Goal: Task Accomplishment & Management: Manage account settings

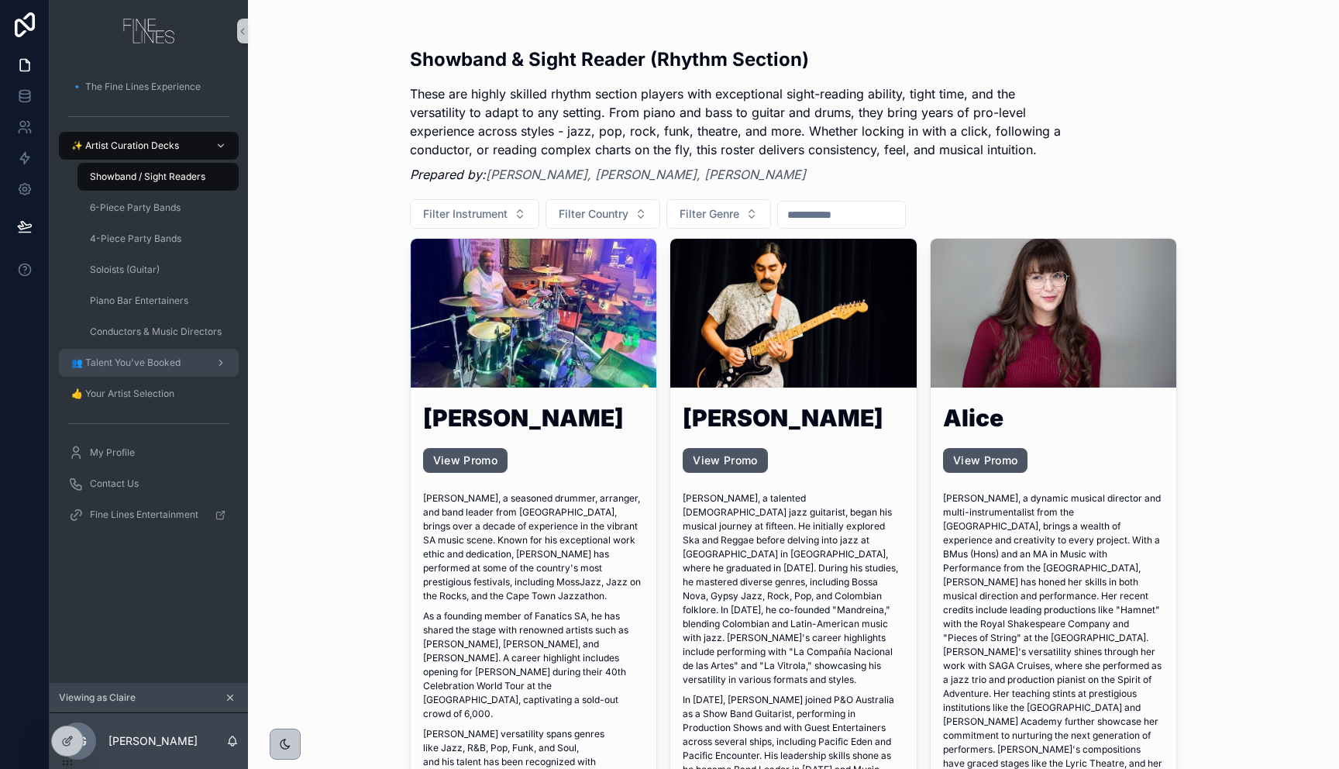
scroll to position [5741, 0]
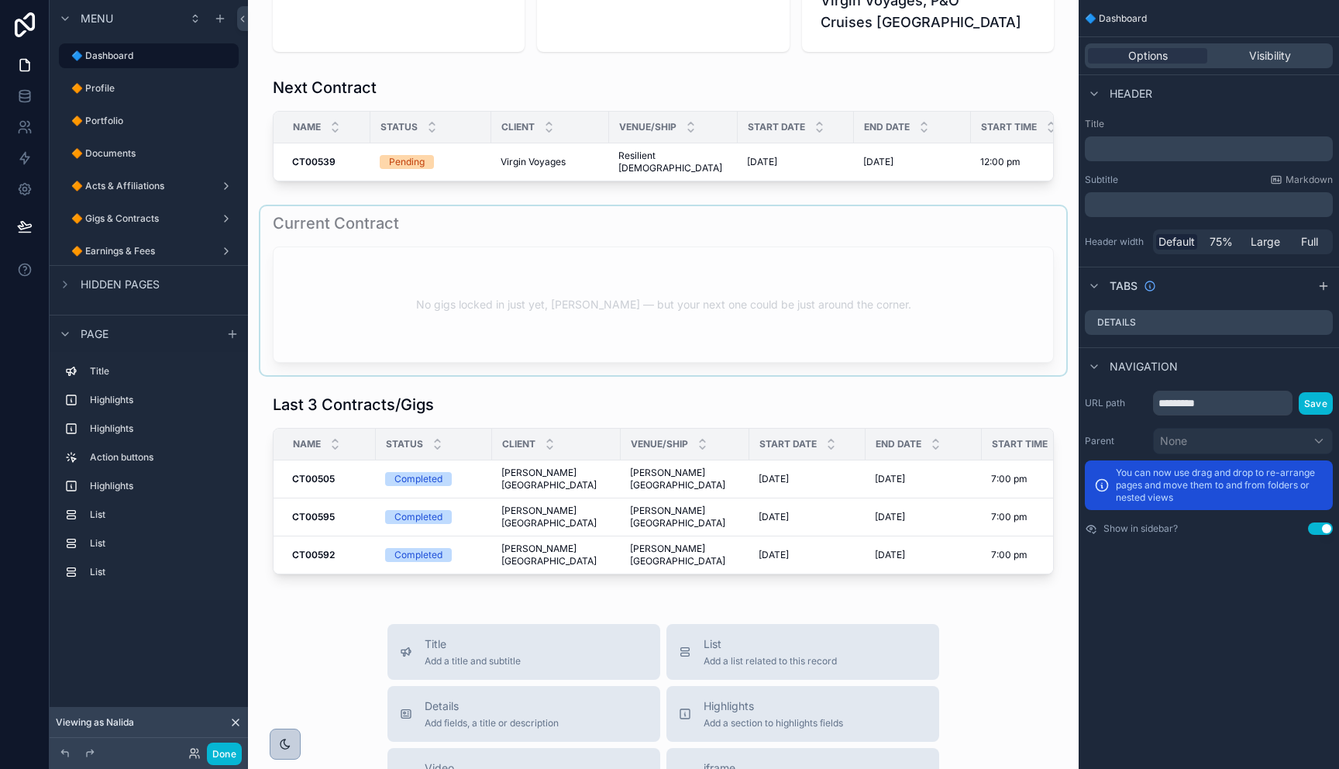
scroll to position [471, 0]
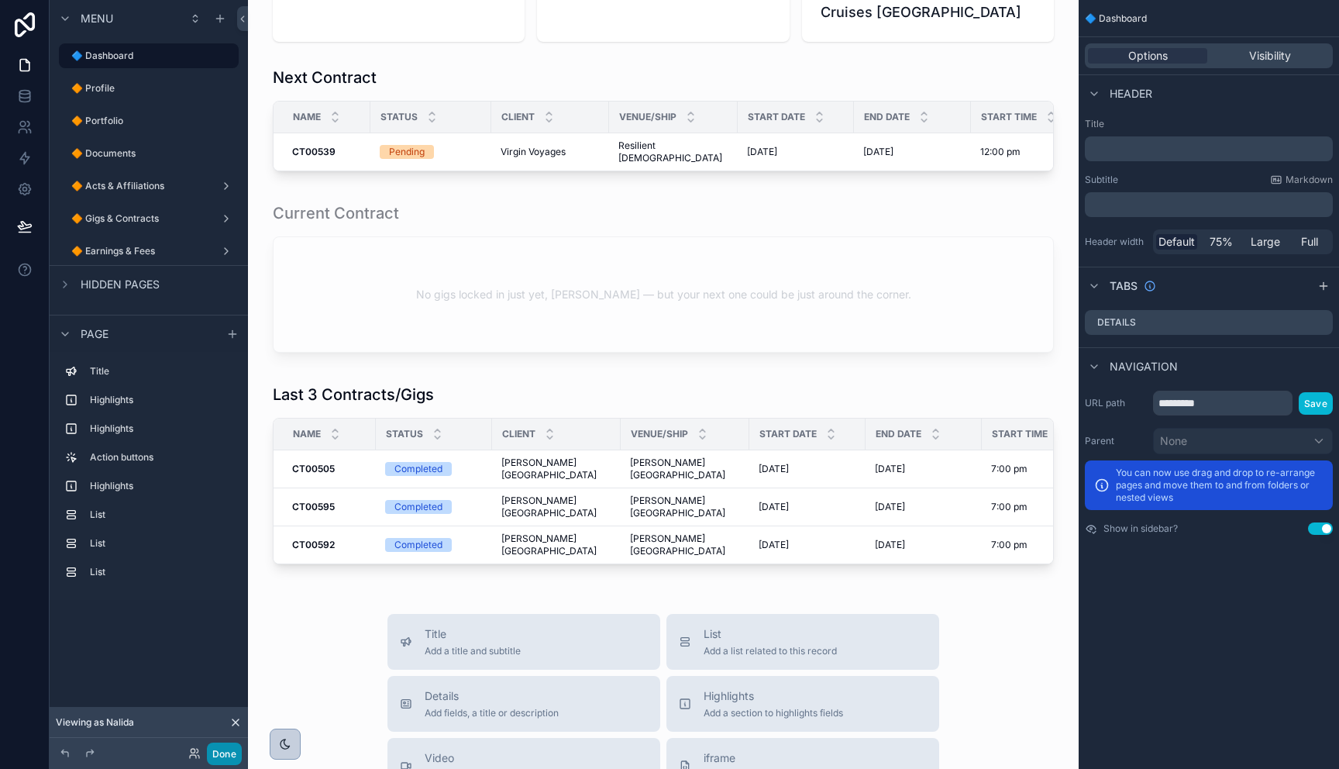
click at [229, 756] on button "Done" at bounding box center [224, 754] width 35 height 22
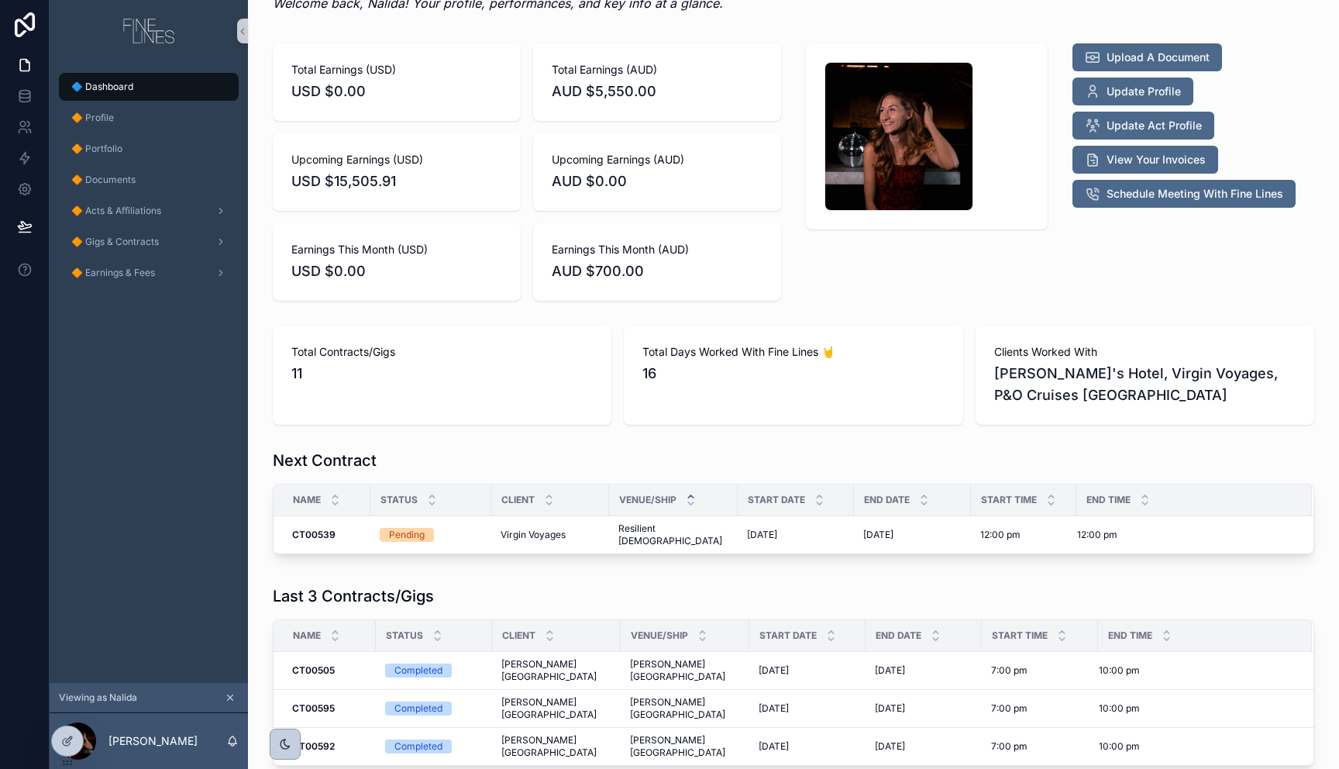
scroll to position [0, 0]
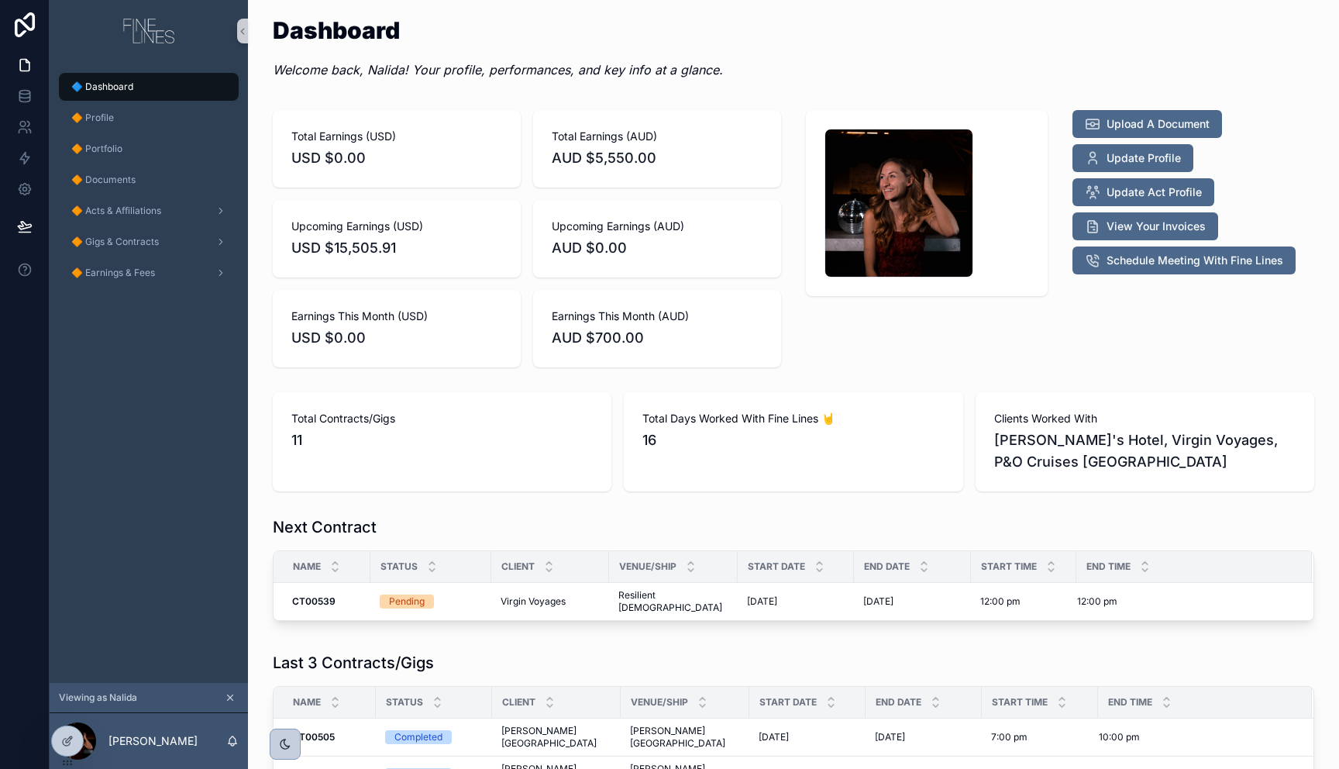
click at [1174, 457] on span "[PERSON_NAME]'s Hotel, Virgin Voyages, P&O Cruises [GEOGRAPHIC_DATA]" at bounding box center [1146, 450] width 302 height 43
drag, startPoint x: 1174, startPoint y: 457, endPoint x: 969, endPoint y: 414, distance: 209.0
click at [976, 414] on div "Clients Worked With [PERSON_NAME]'s Hotel, Virgin Voyages, P&O Cruises [GEOGRAP…" at bounding box center [1145, 441] width 339 height 99
click at [1001, 460] on span "[PERSON_NAME]'s Hotel, Virgin Voyages, P&O Cruises [GEOGRAPHIC_DATA]" at bounding box center [1146, 450] width 302 height 43
drag, startPoint x: 841, startPoint y: 451, endPoint x: 575, endPoint y: 391, distance: 272.7
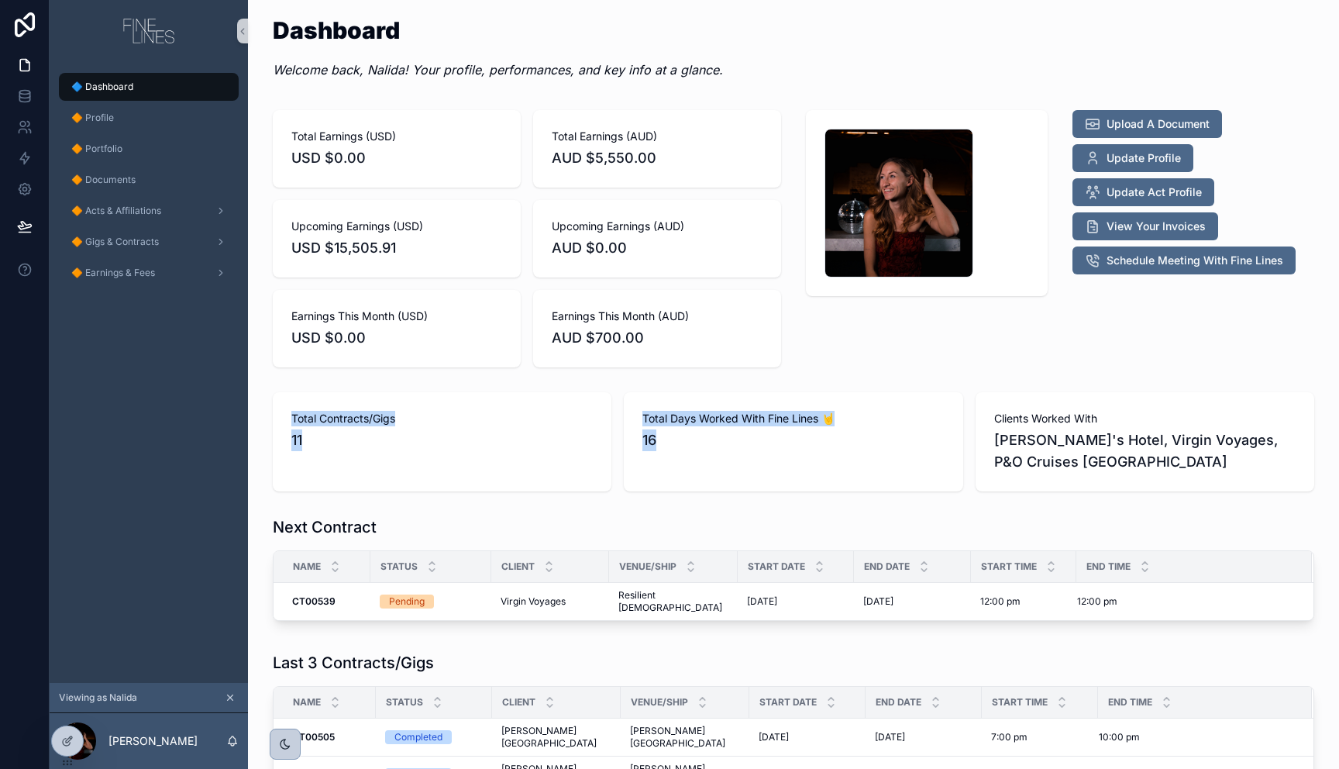
click at [577, 393] on div "Total Contracts/Gigs 11 Total Days Worked With Fine Lines 🤘 16 Clients Worked W…" at bounding box center [794, 441] width 1042 height 99
click at [107, 122] on span "🔶 Profile" at bounding box center [92, 118] width 43 height 12
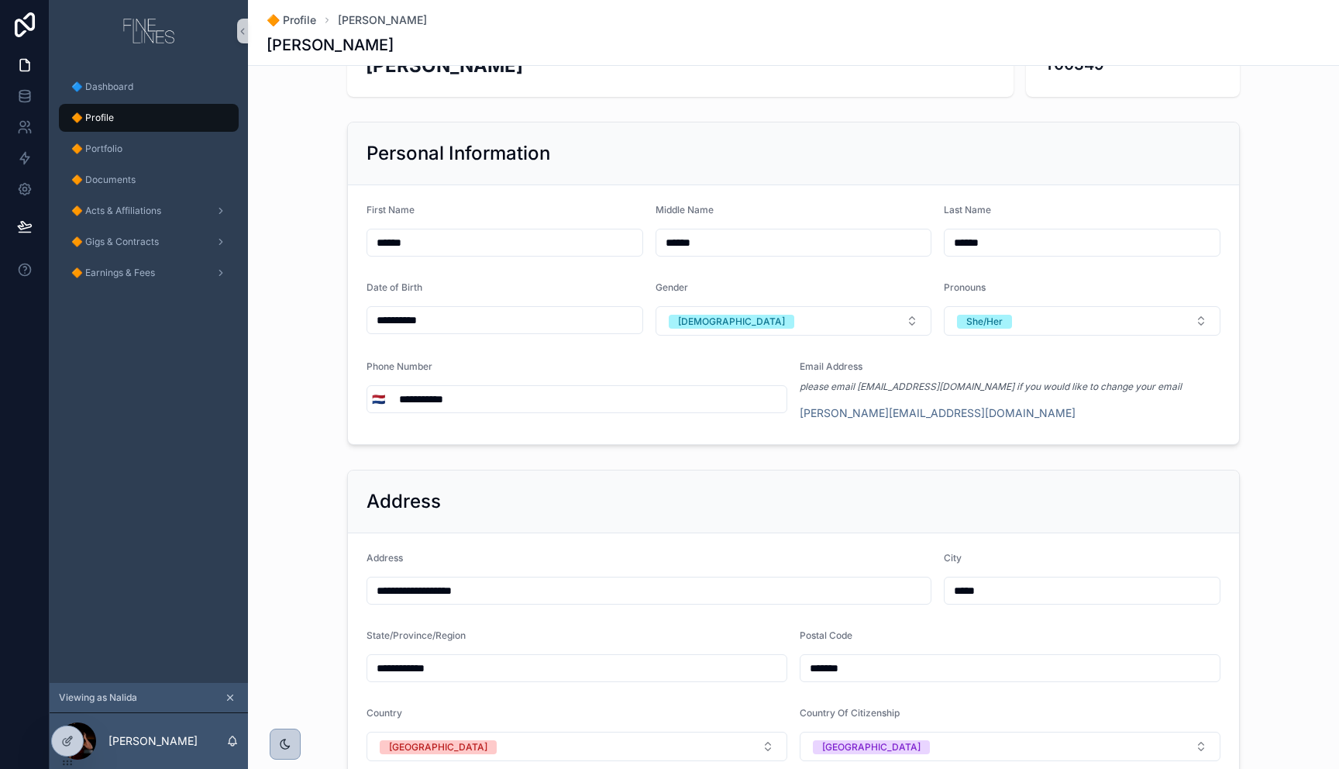
scroll to position [192, 0]
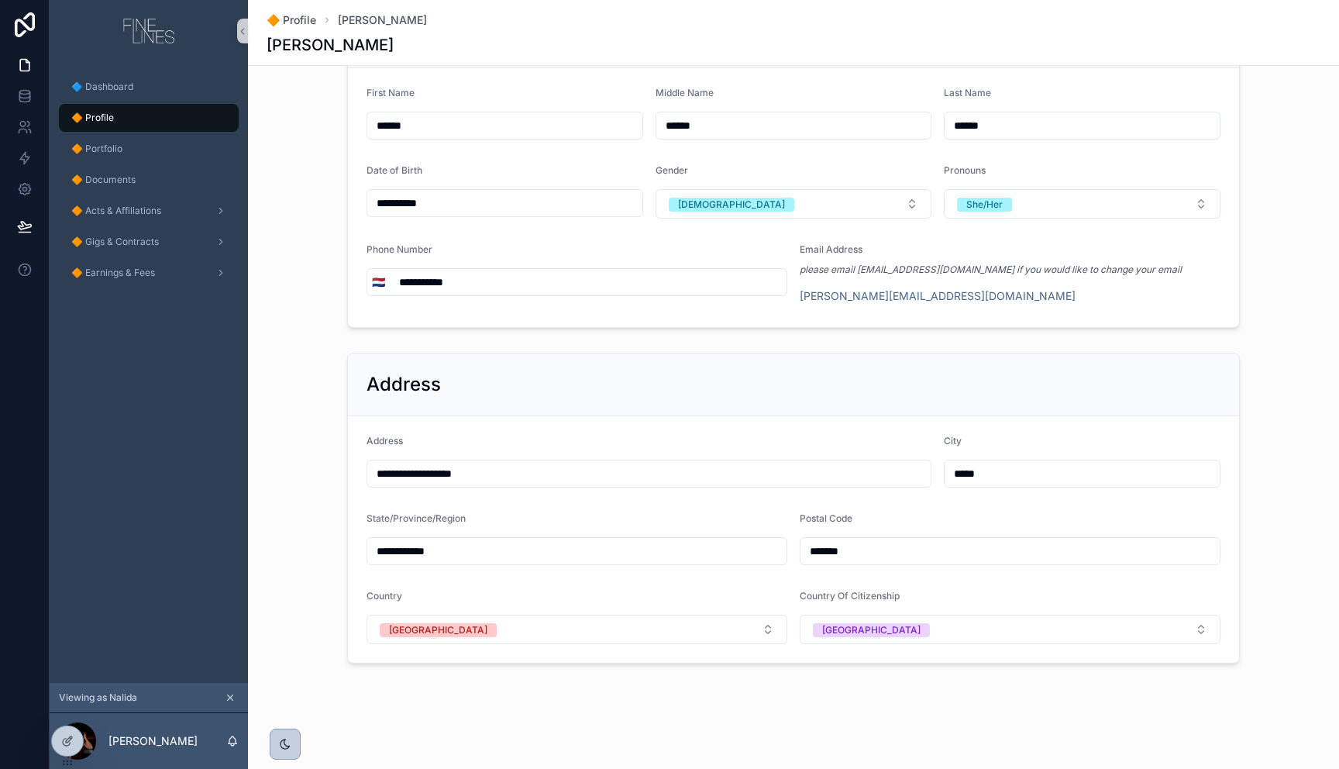
click at [320, 401] on div "**********" at bounding box center [793, 507] width 1079 height 323
click at [129, 147] on div "🔶 Portfolio" at bounding box center [148, 148] width 161 height 25
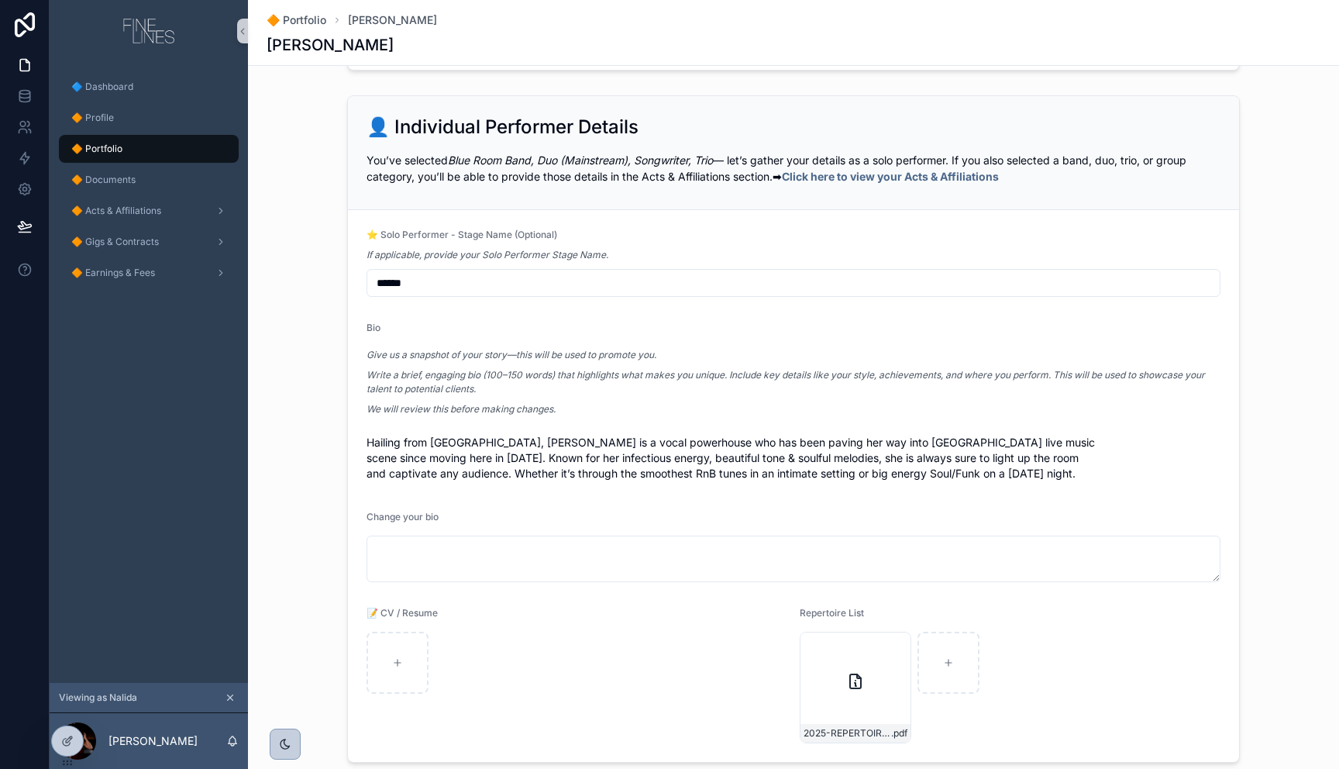
scroll to position [1475, 0]
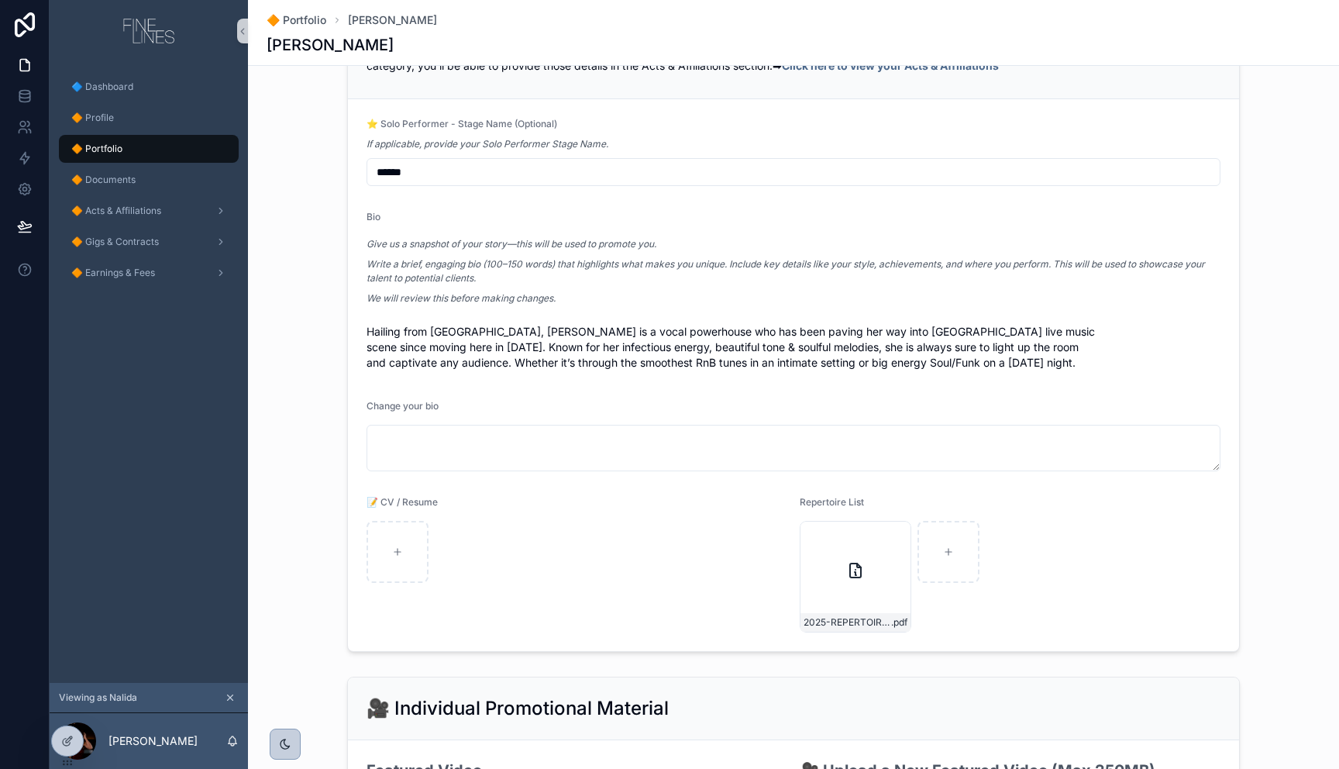
click at [391, 356] on span "Hailing from Amsterdam, Nadine is a vocal powerhouse who has been paving her wa…" at bounding box center [794, 347] width 854 height 47
click at [391, 357] on span "Hailing from Amsterdam, Nadine is a vocal powerhouse who has been paving her wa…" at bounding box center [794, 347] width 854 height 47
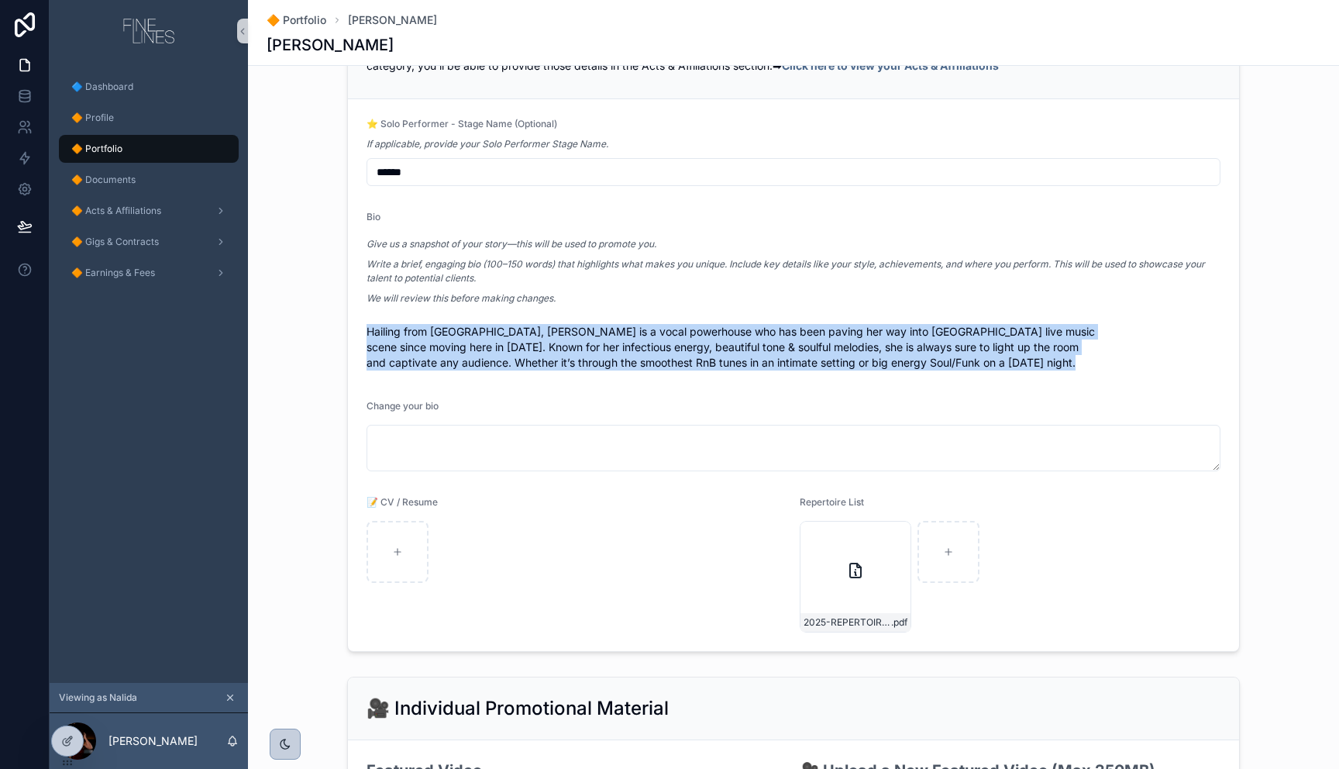
click at [391, 357] on span "Hailing from Amsterdam, Nadine is a vocal powerhouse who has been paving her wa…" at bounding box center [794, 347] width 854 height 47
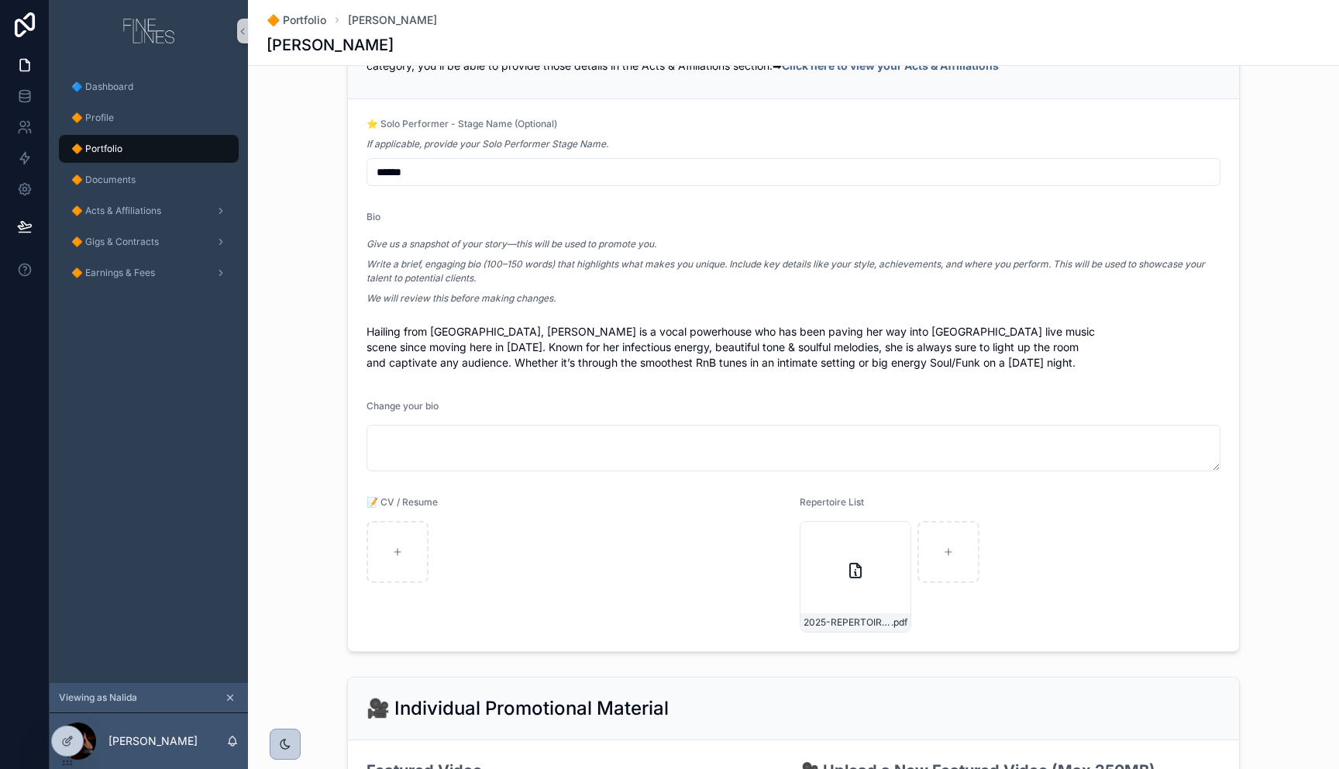
click at [348, 302] on form "⭐ Solo Performer - Stage Name (Optional) If applicable, provide your Solo Perfo…" at bounding box center [793, 375] width 891 height 552
click at [95, 185] on span "🔶 Documents" at bounding box center [103, 180] width 64 height 12
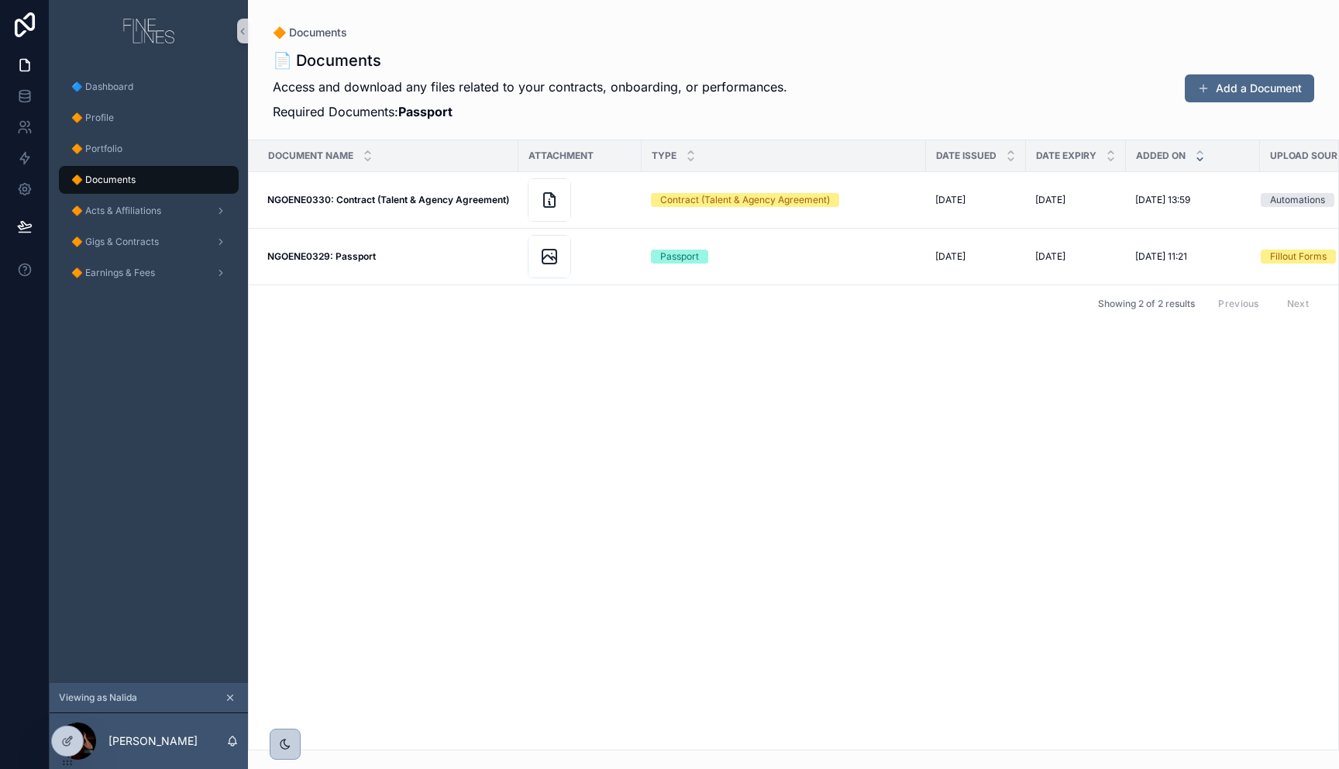
click at [399, 349] on div "Document Name Attachment Type Date Issued Date Expiry Added on Upload Source NG…" at bounding box center [794, 444] width 1090 height 609
